Goal: Task Accomplishment & Management: Complete application form

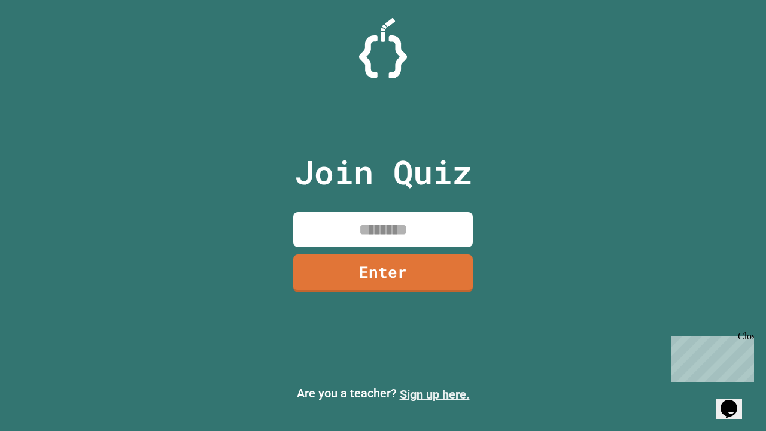
click at [435, 394] on link "Sign up here." at bounding box center [435, 394] width 70 height 14
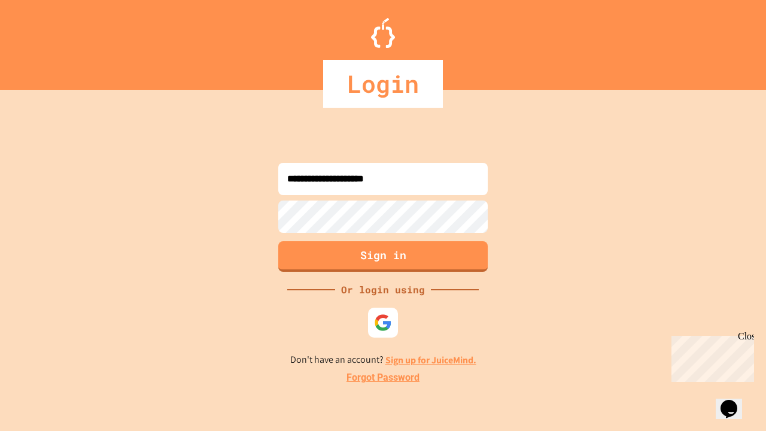
type input "**********"
